Goal: Answer question/provide support

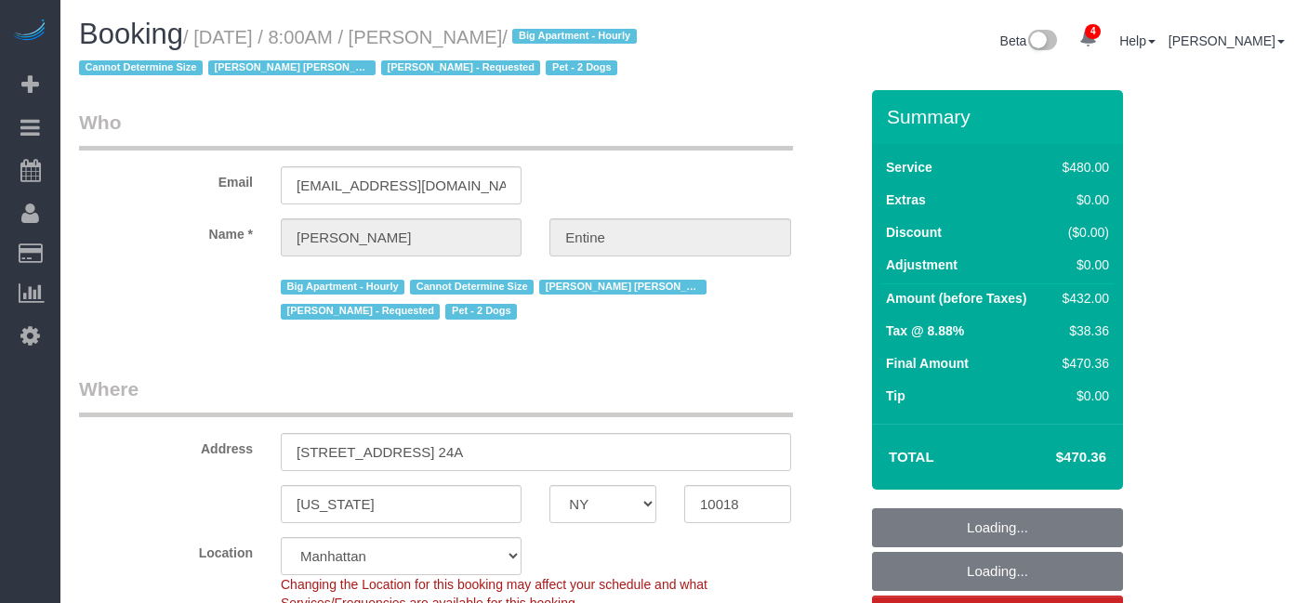
select select "NY"
select select "2"
select select "180"
select select "spot1"
select select "number:56"
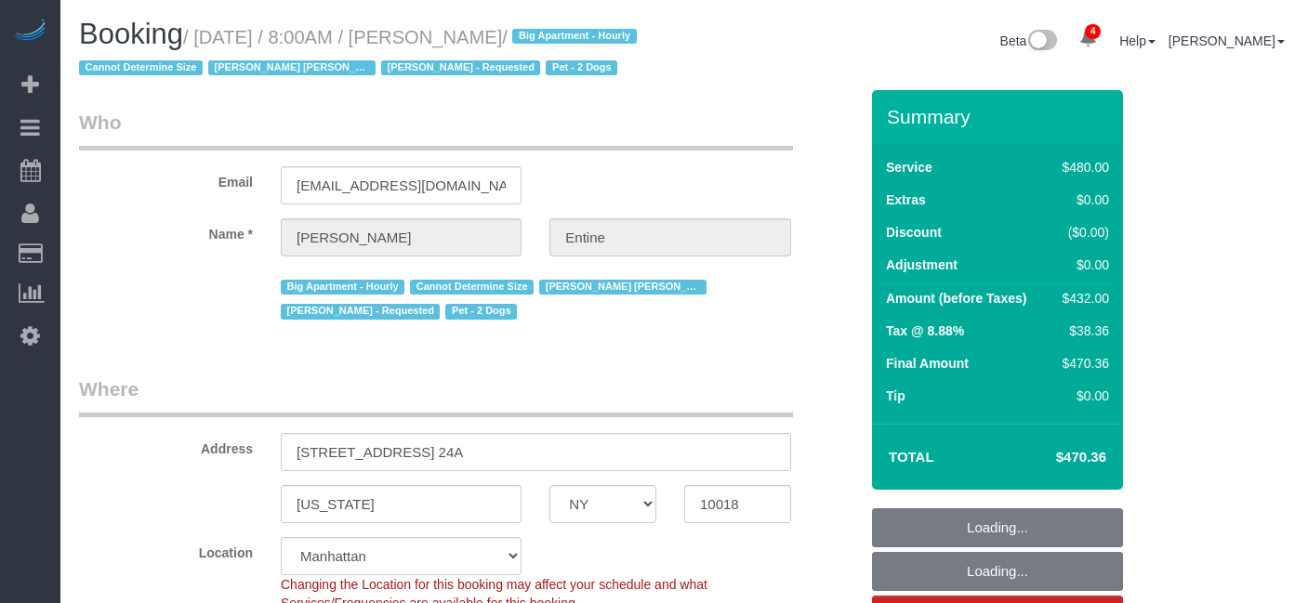
select select "number:73"
select select "number:13"
select select "number:6"
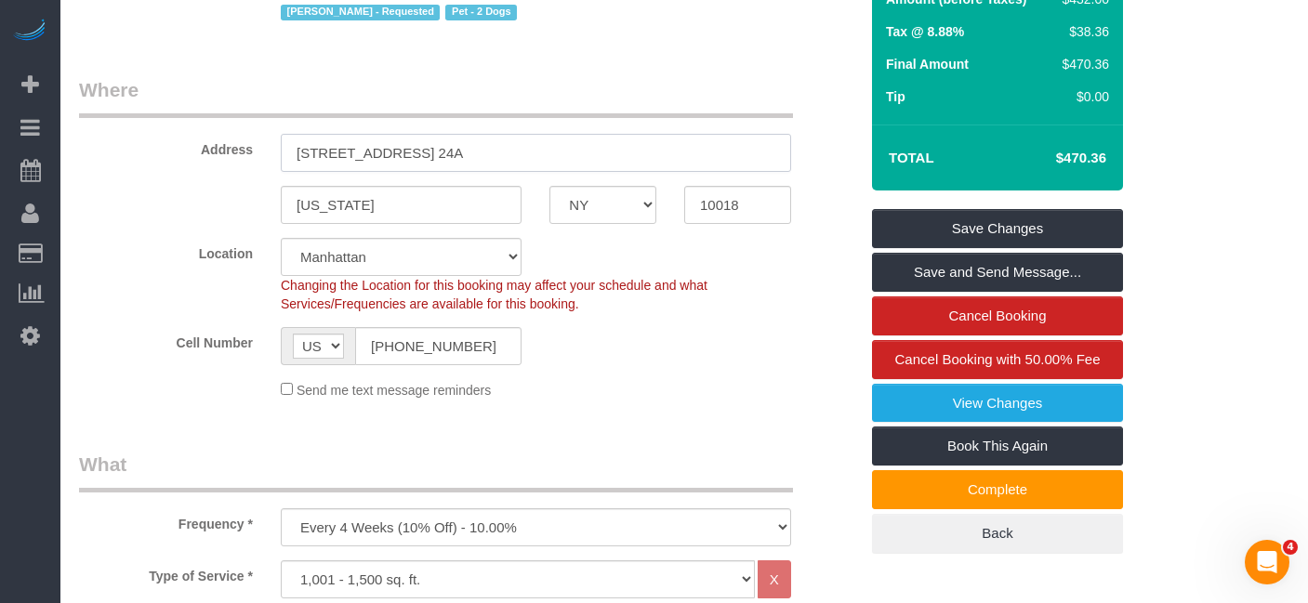
click at [517, 172] on input "[STREET_ADDRESS] 24A" at bounding box center [536, 153] width 510 height 38
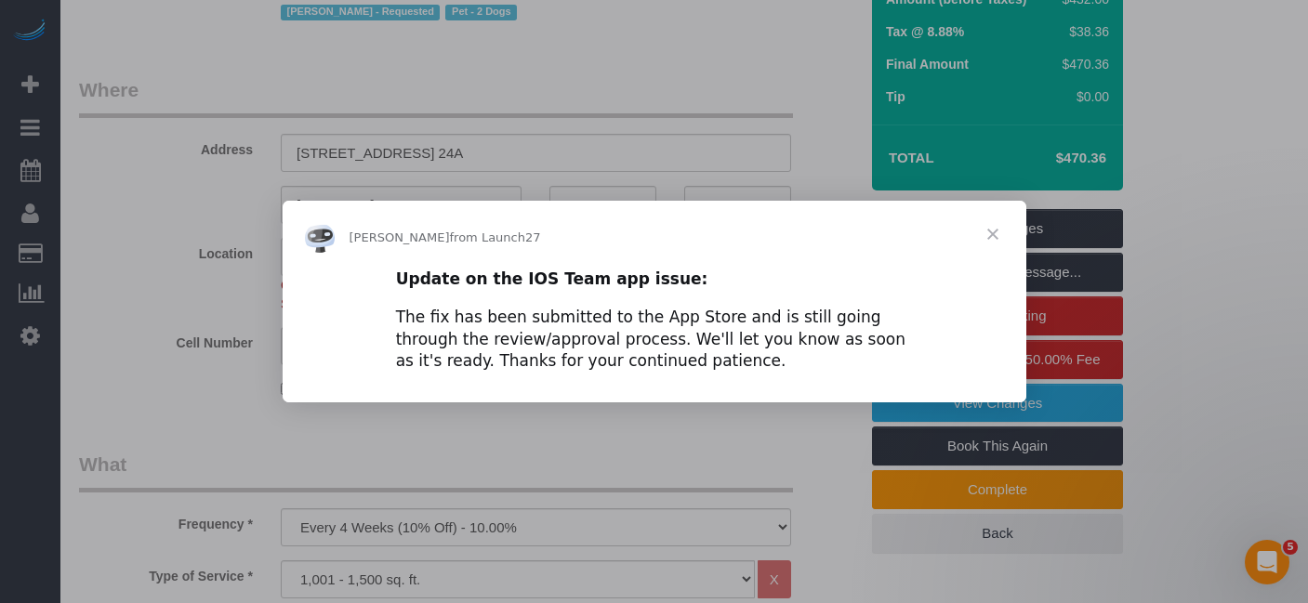
click at [991, 235] on span "Close" at bounding box center [992, 234] width 67 height 67
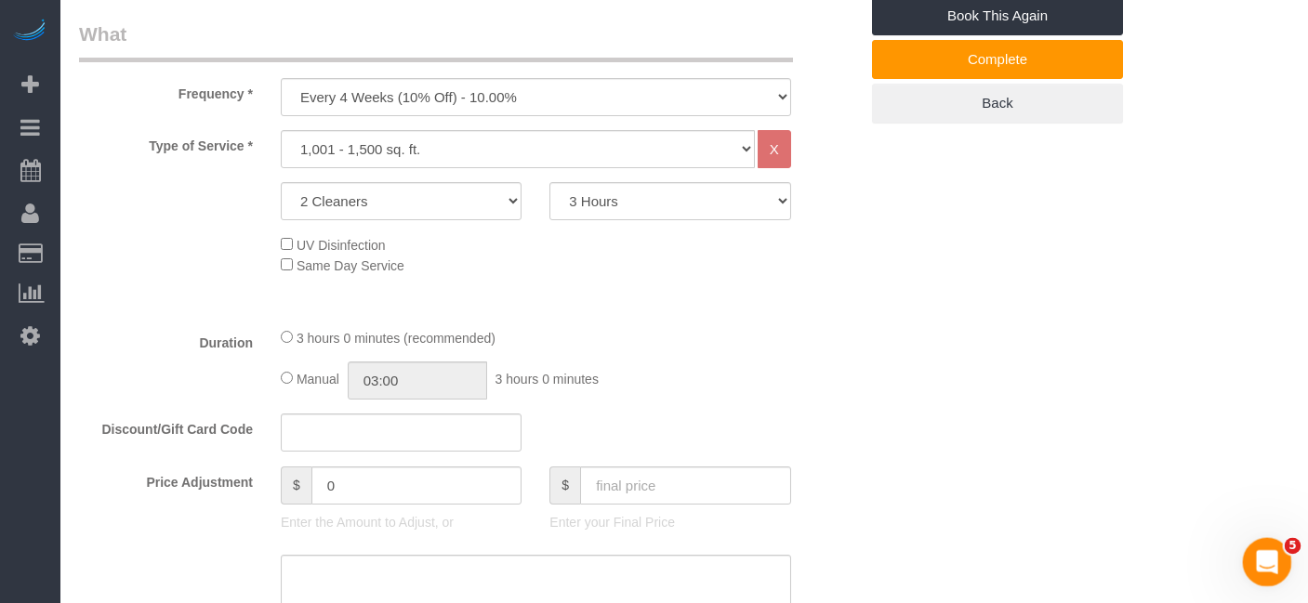
click at [1258, 563] on icon "Open Intercom Messenger" at bounding box center [1264, 560] width 31 height 31
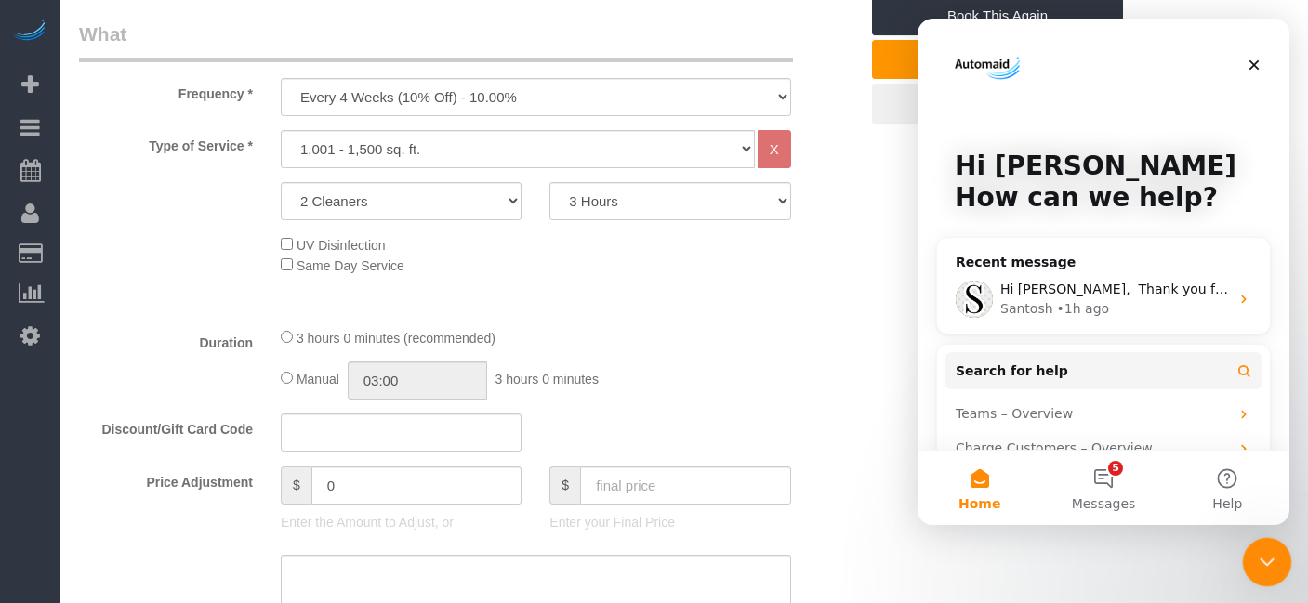
scroll to position [0, 0]
click at [1106, 480] on button "5 Messages" at bounding box center [1103, 488] width 124 height 74
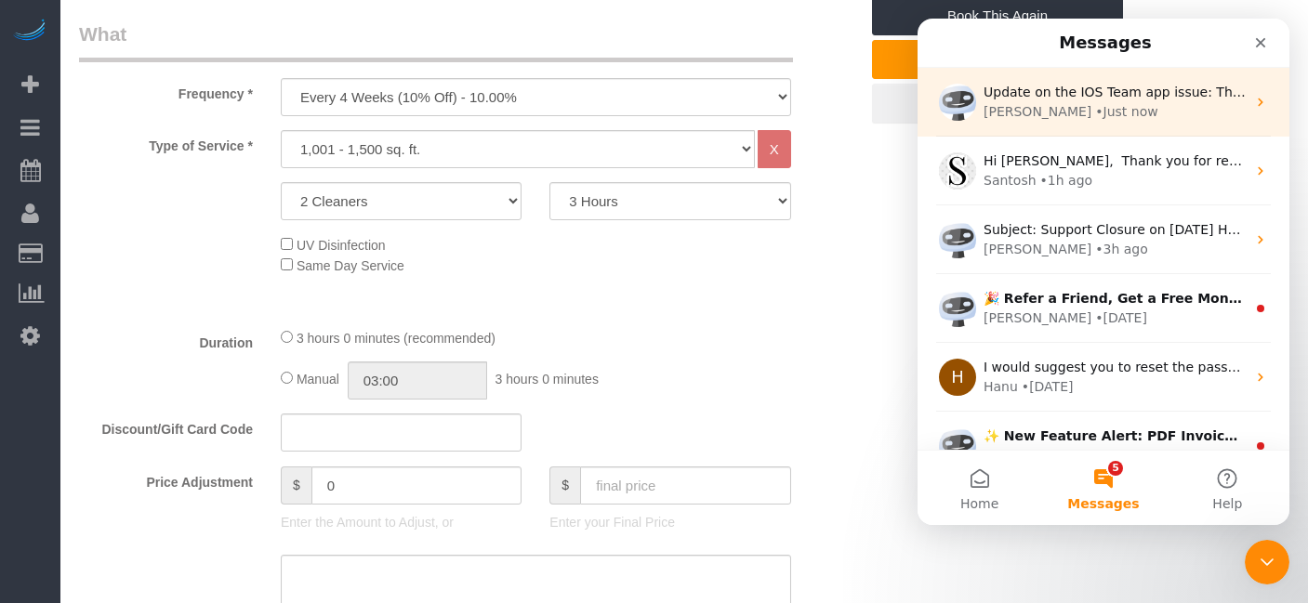
click at [1124, 123] on div "Update on the IOS Team app issue: The fix has been submitted to the App Store a…" at bounding box center [1103, 102] width 372 height 69
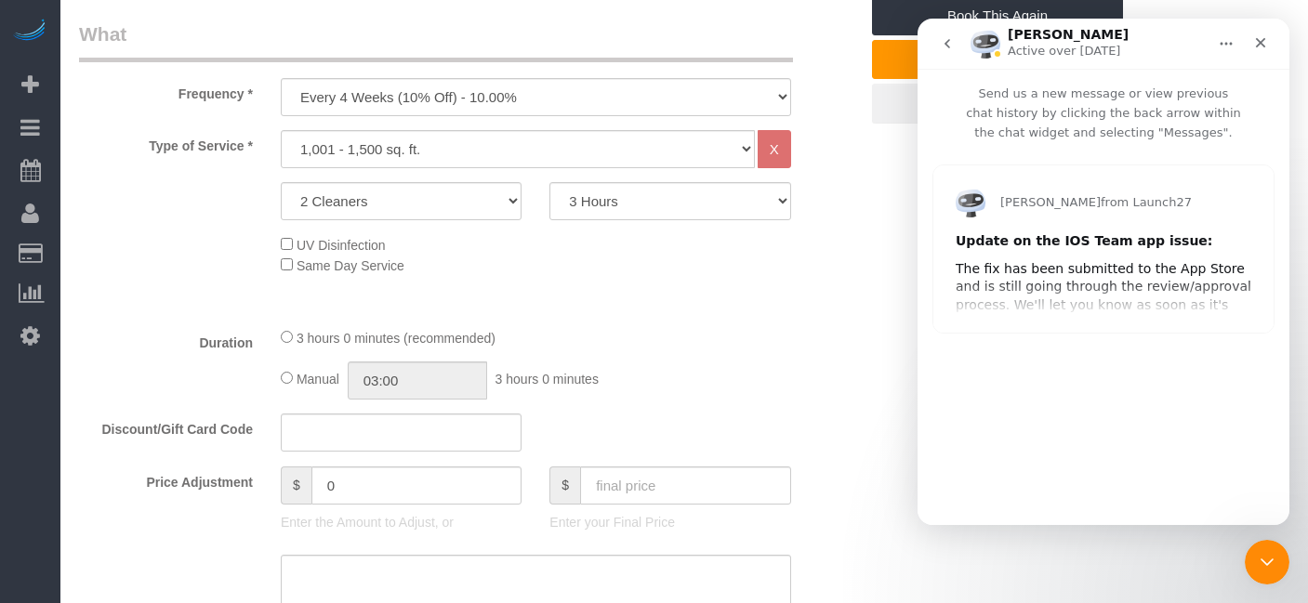
click at [1090, 257] on div "Update on the IOS Team app issue: The fix has been submitted to the App Store a…" at bounding box center [1103, 282] width 296 height 100
click at [1072, 260] on div "The fix has been submitted to the App Store and is still going through the revi…" at bounding box center [1103, 296] width 296 height 72
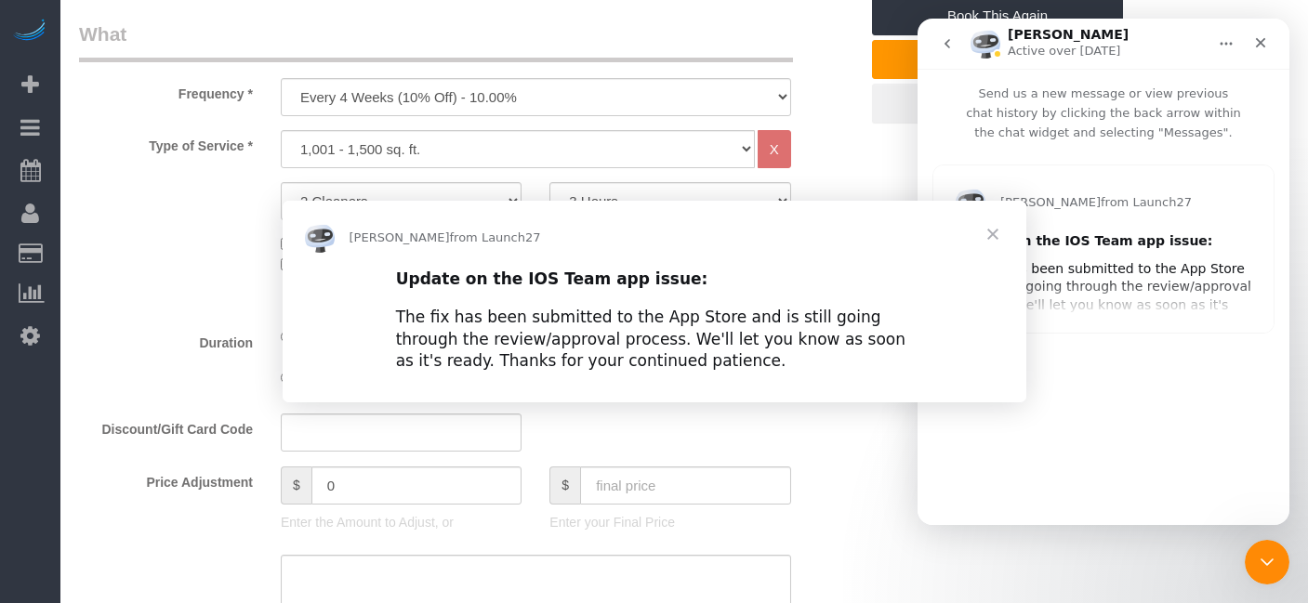
click at [1072, 260] on div "Intercom messenger" at bounding box center [654, 301] width 1308 height 603
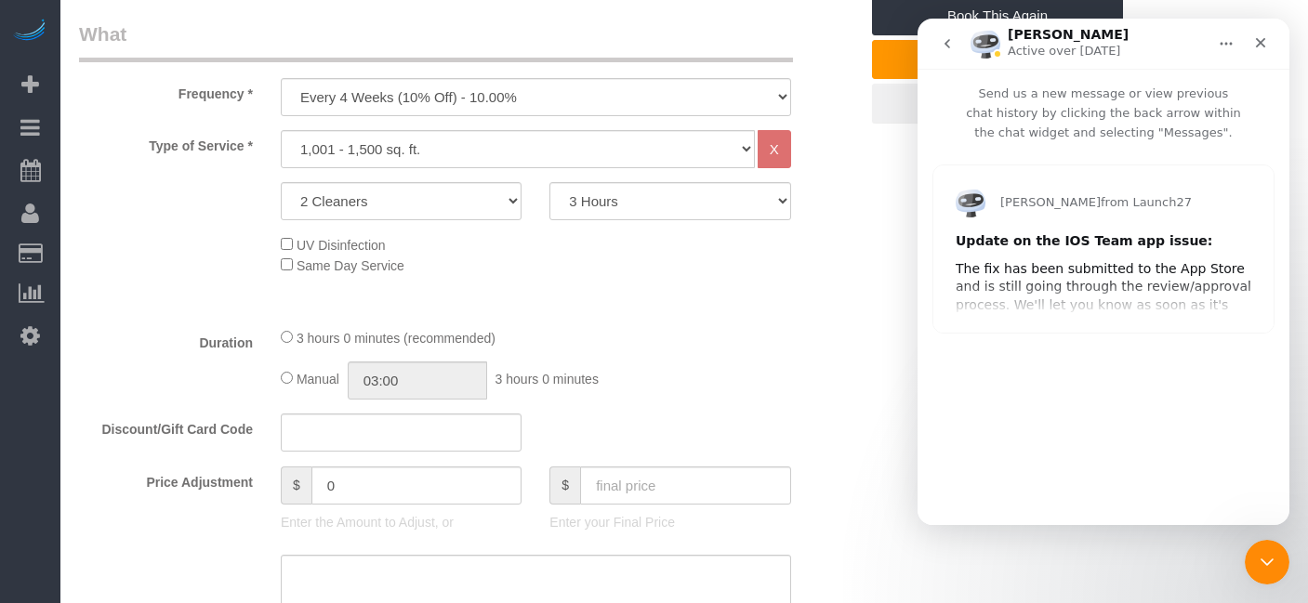
click at [1072, 260] on div "The fix has been submitted to the App Store and is still going through the revi…" at bounding box center [1103, 296] width 296 height 72
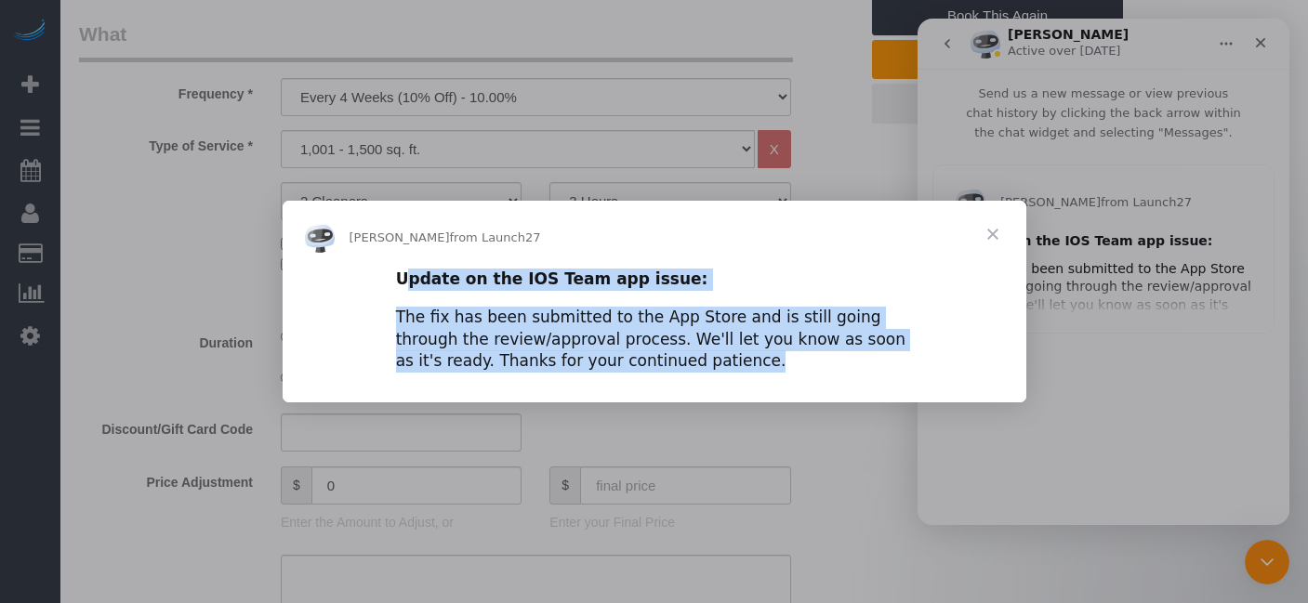
drag, startPoint x: 398, startPoint y: 282, endPoint x: 637, endPoint y: 376, distance: 257.0
click at [637, 376] on div "Update on the IOS Team app issue: The fix has been submitted to the App Store a…" at bounding box center [654, 328] width 743 height 120
copy div "Update on the IOS Team app issue: The fix has been submitted to the App Store a…"
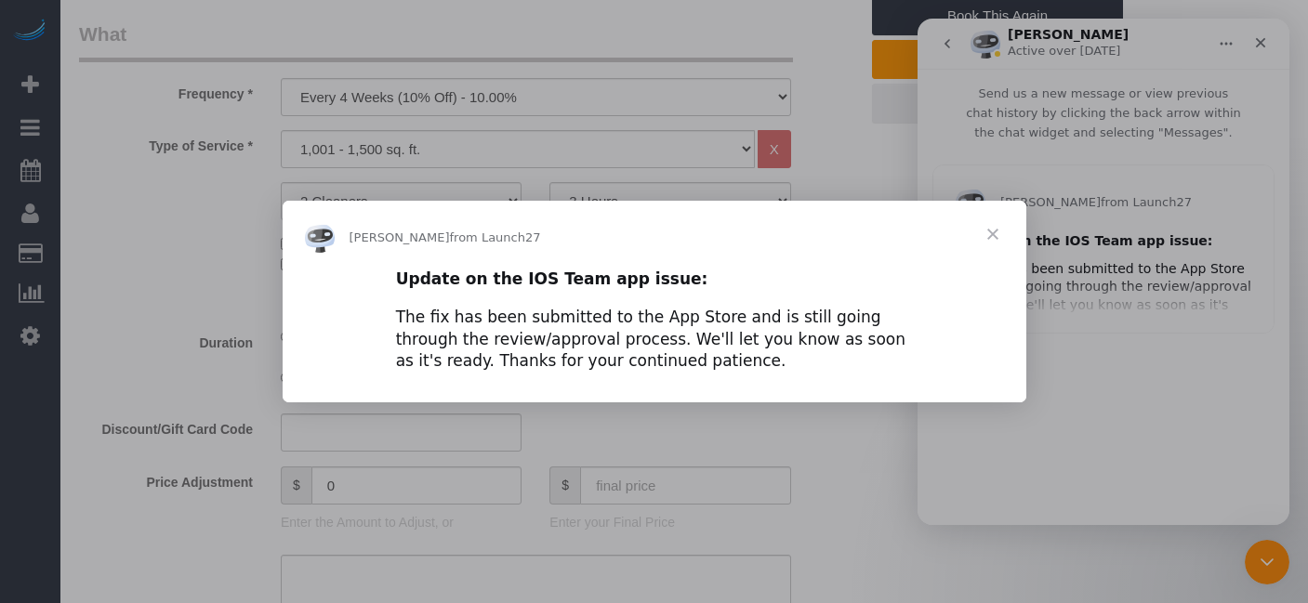
click at [987, 229] on span "Close" at bounding box center [992, 234] width 67 height 67
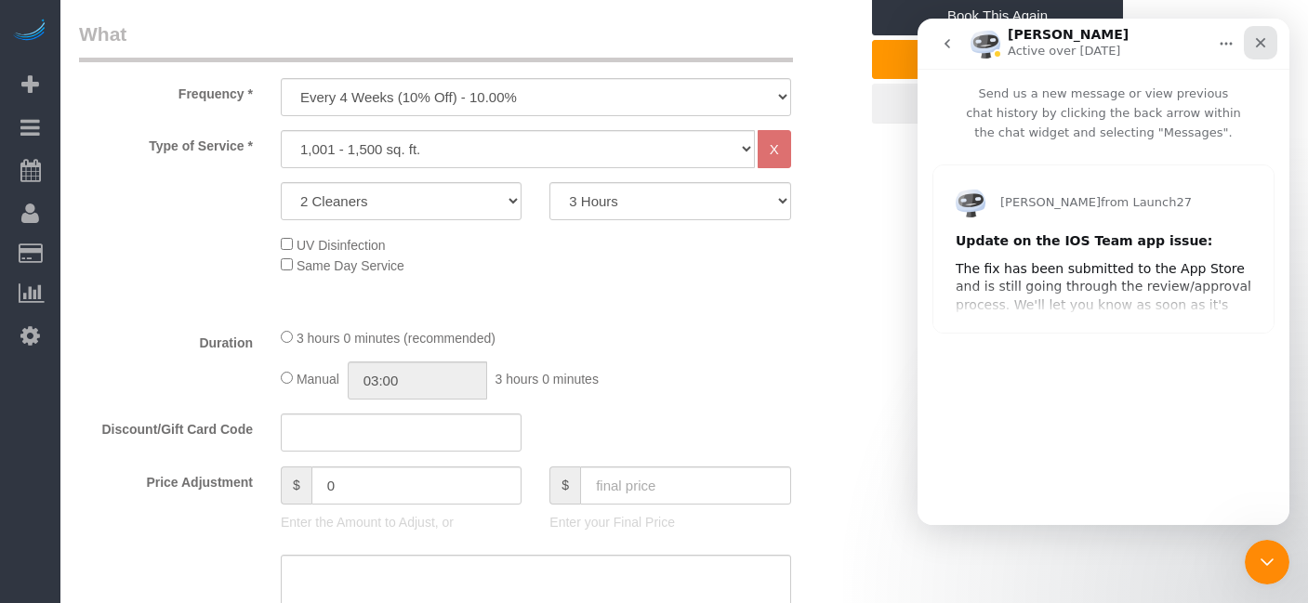
click at [1254, 46] on icon "Close" at bounding box center [1260, 42] width 15 height 15
